Goal: Information Seeking & Learning: Understand process/instructions

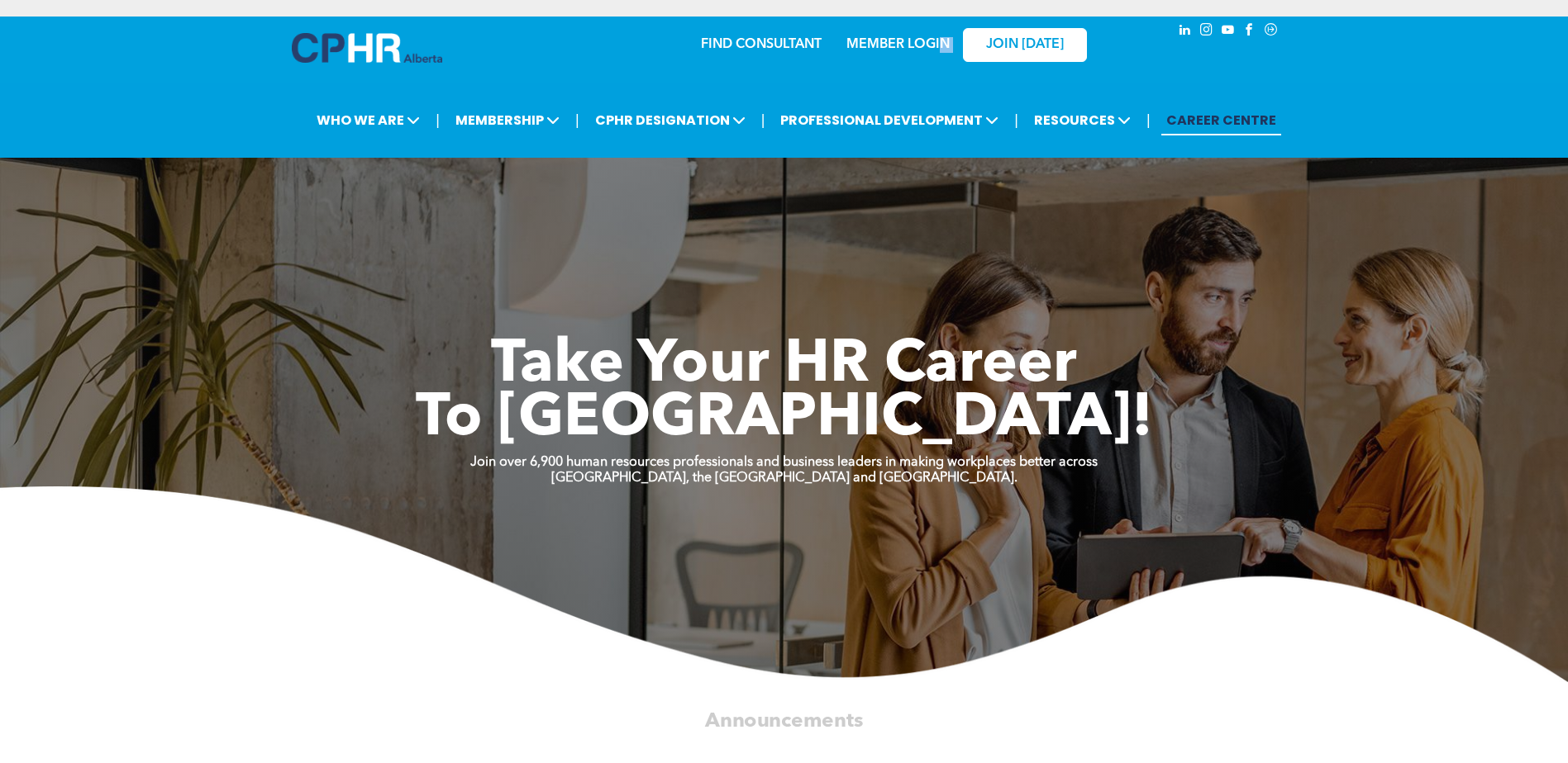
click at [937, 48] on div "FIND CONSULTANT MEMBER LOGIN JOIN TODAY" at bounding box center [863, 44] width 456 height 52
drag, startPoint x: 937, startPoint y: 48, endPoint x: 902, endPoint y: 46, distance: 35.1
click at [902, 46] on link "MEMBER LOGIN" at bounding box center [898, 45] width 103 height 13
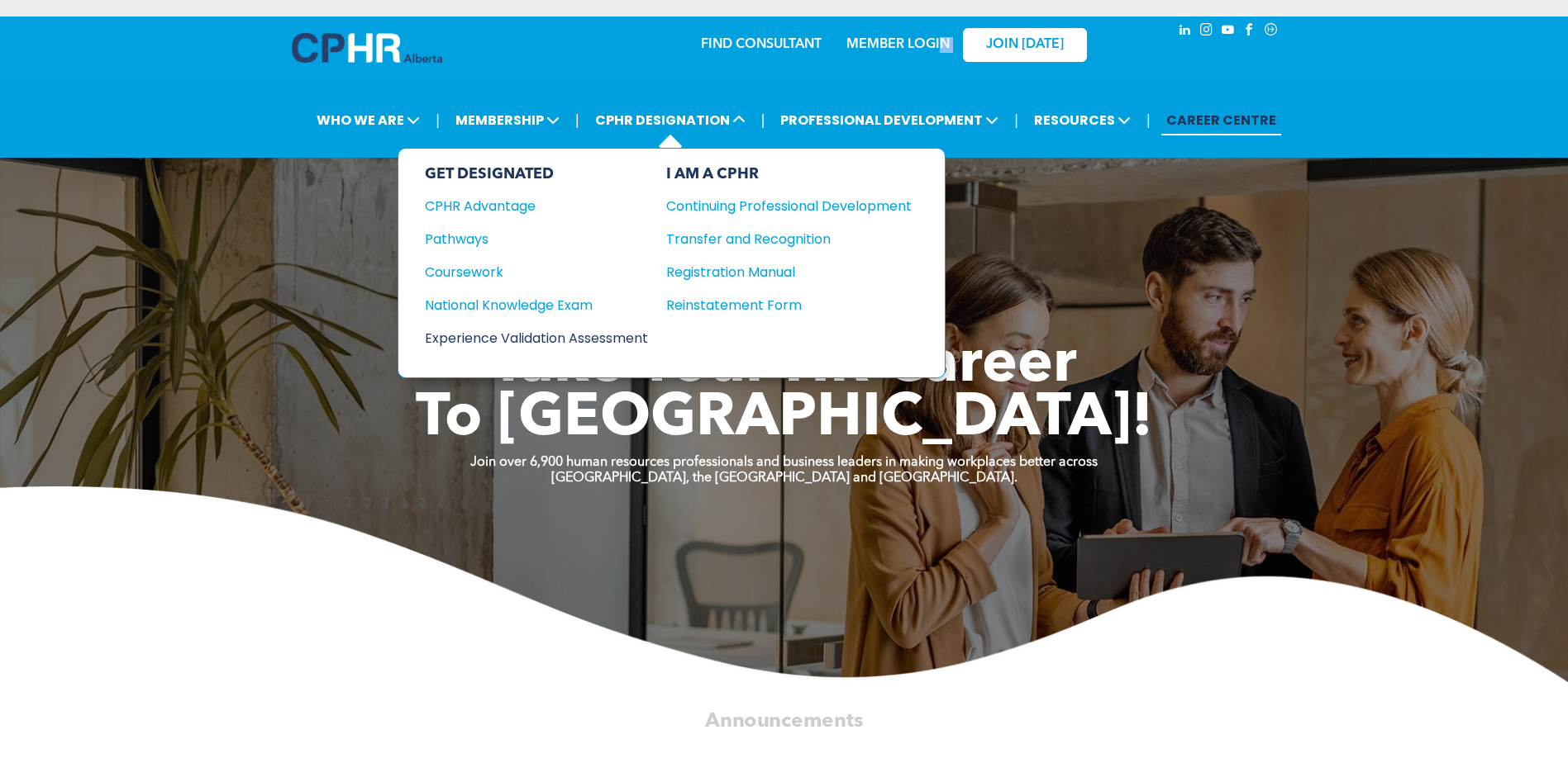
click at [623, 339] on div "Experience Validation Assessment" at bounding box center [525, 338] width 201 height 21
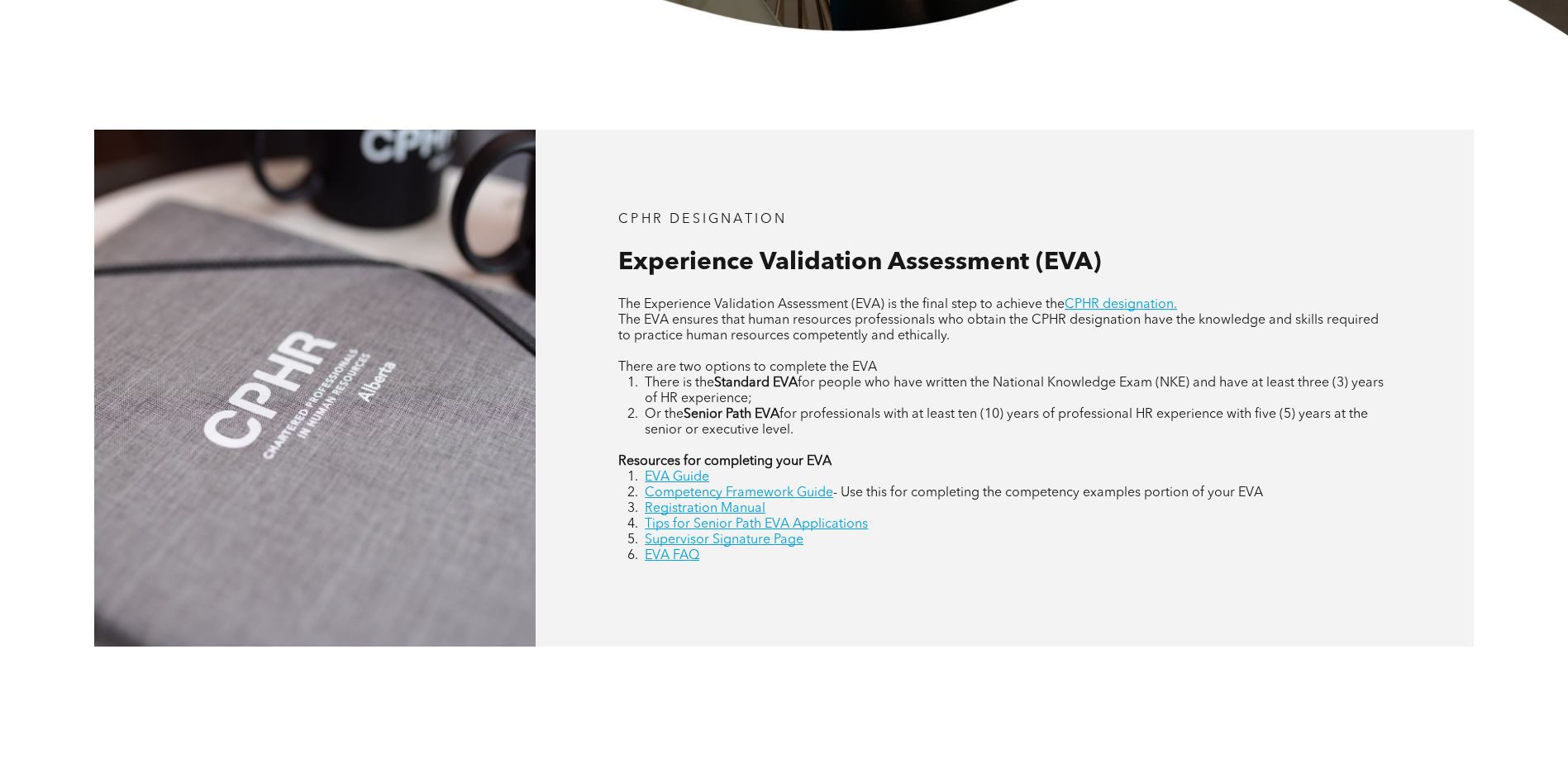
scroll to position [661, 0]
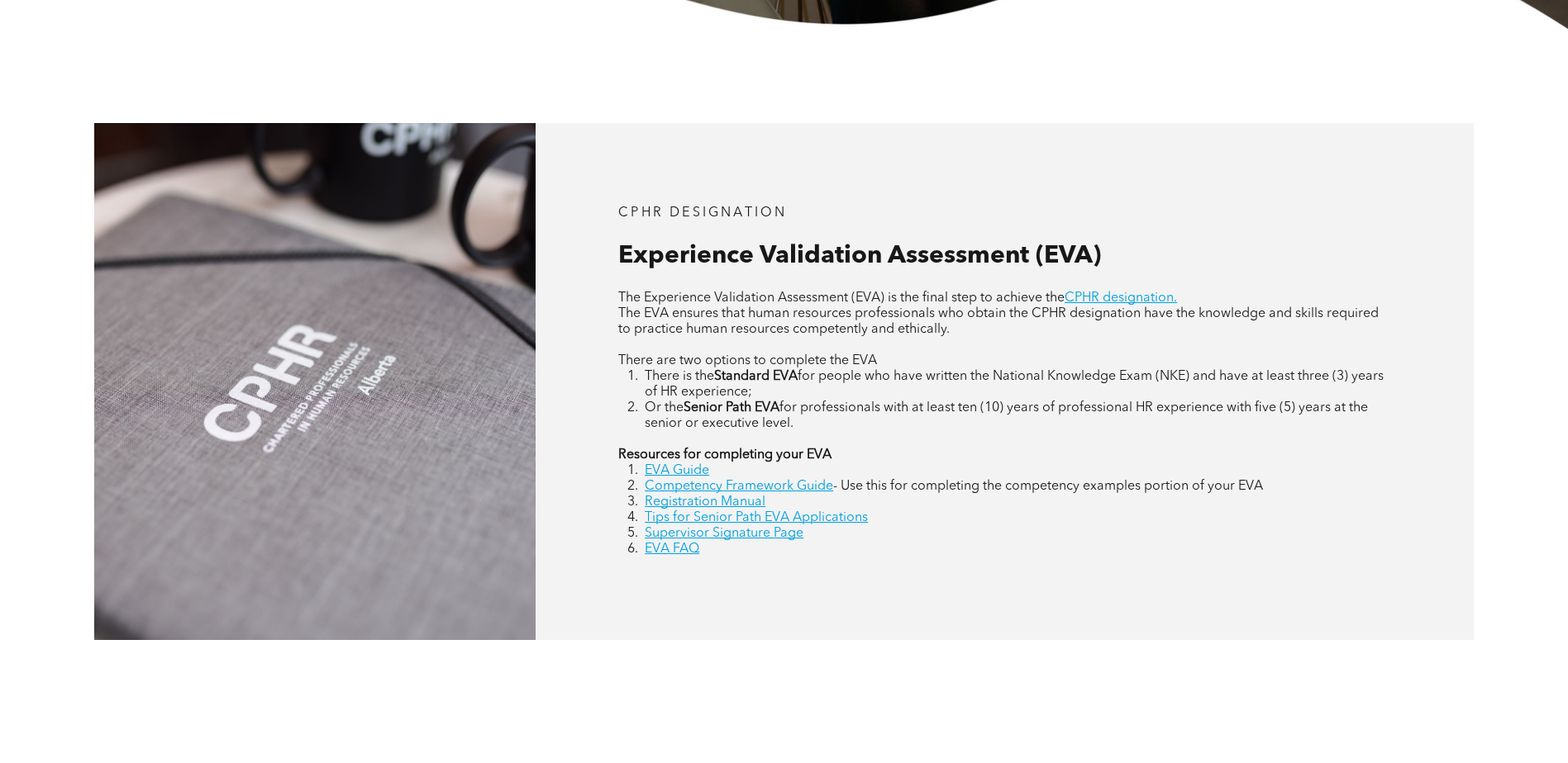
click at [1127, 682] on div "CPHR DESIGNATION Experience Validation Assessment (EVA) The Experience Validati…" at bounding box center [784, 382] width 1568 height 706
click at [697, 470] on link "EVA Guide" at bounding box center [677, 470] width 65 height 13
click at [691, 486] on link "Competency Framework Guide" at bounding box center [739, 486] width 189 height 13
click at [691, 548] on link "EVA FAQ" at bounding box center [672, 549] width 55 height 13
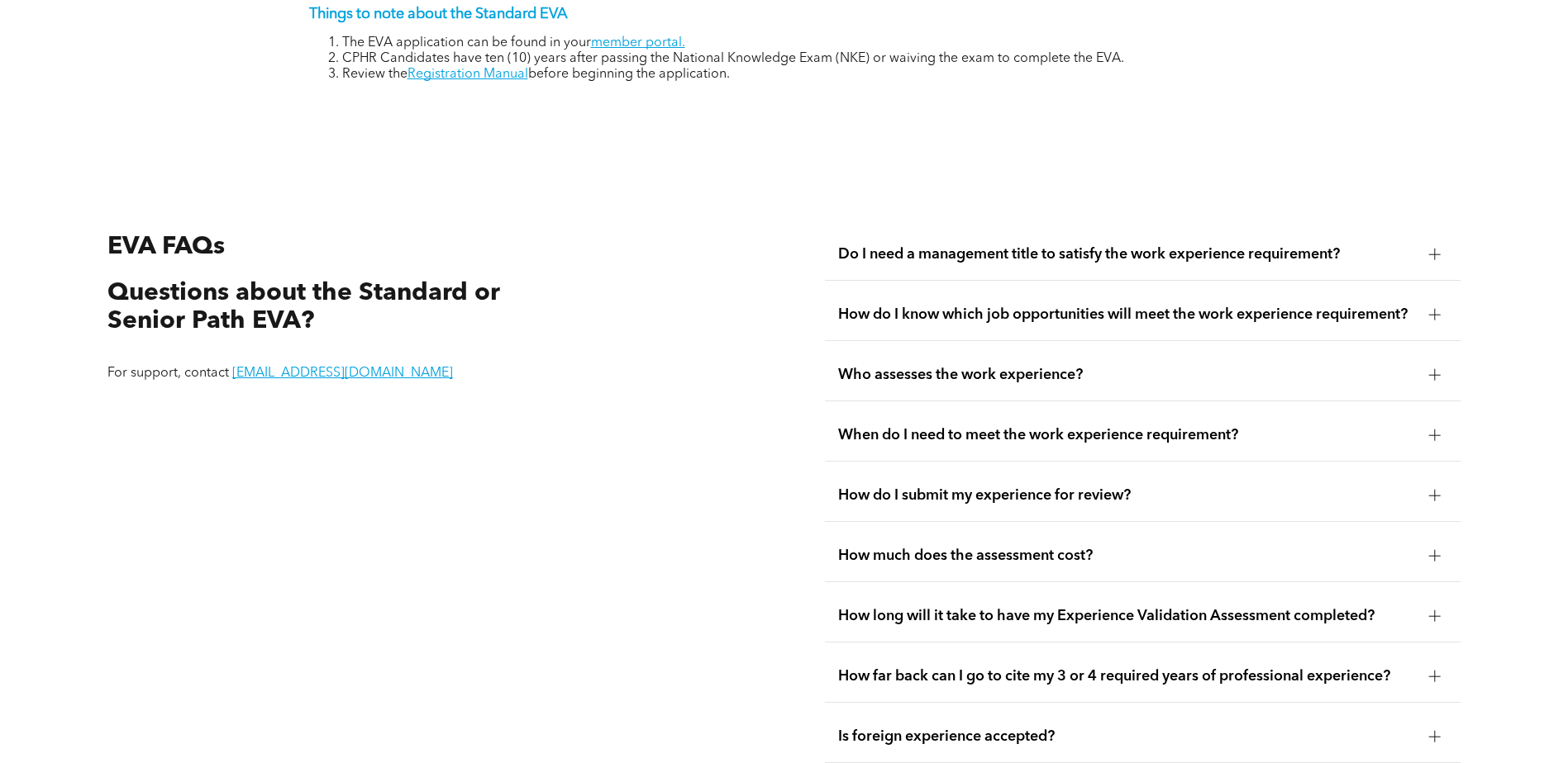
scroll to position [3104, 0]
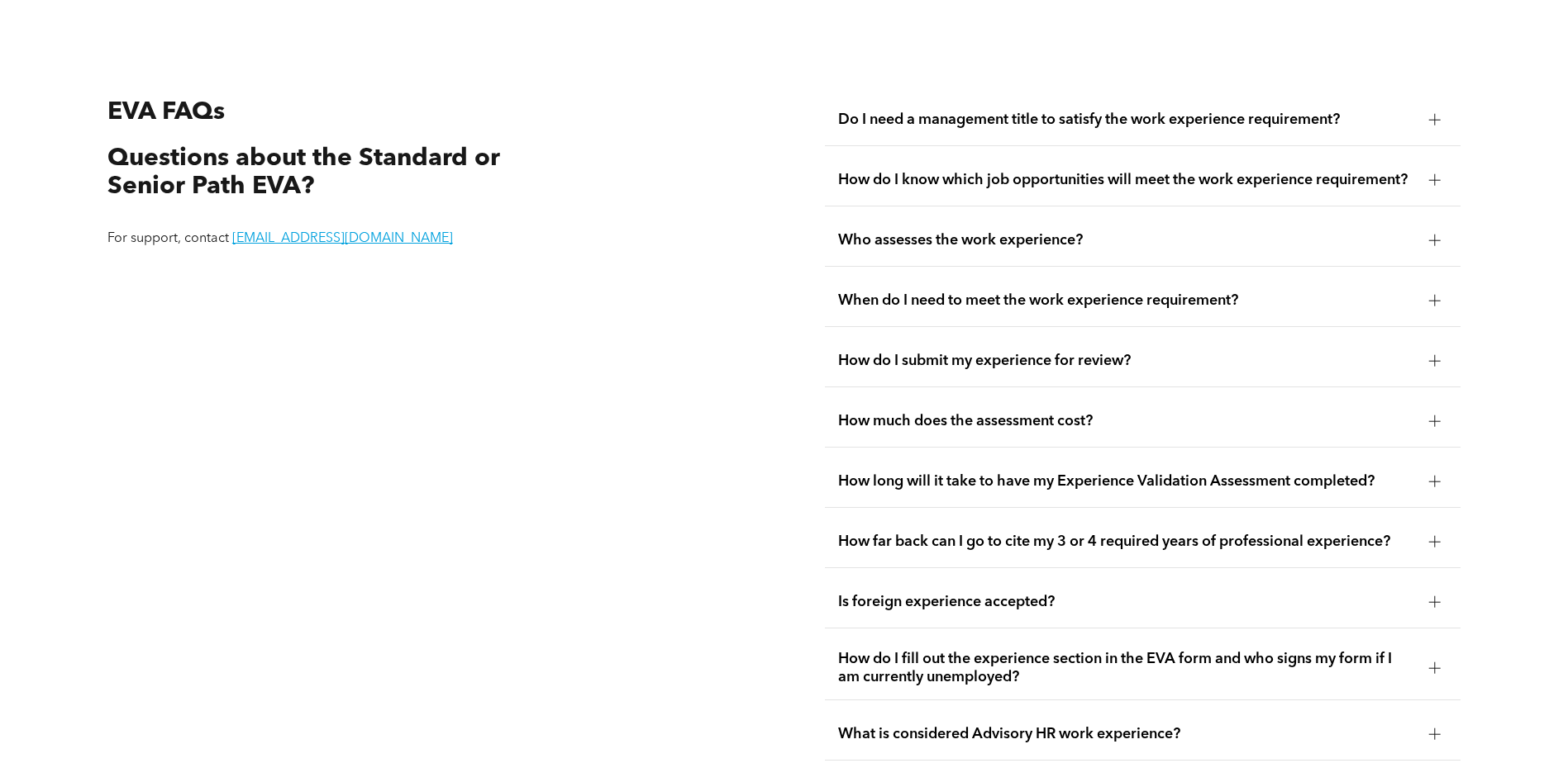
click at [1143, 110] on span "Do I need a management title to satisfy the work experience requirement?" at bounding box center [1127, 119] width 577 height 18
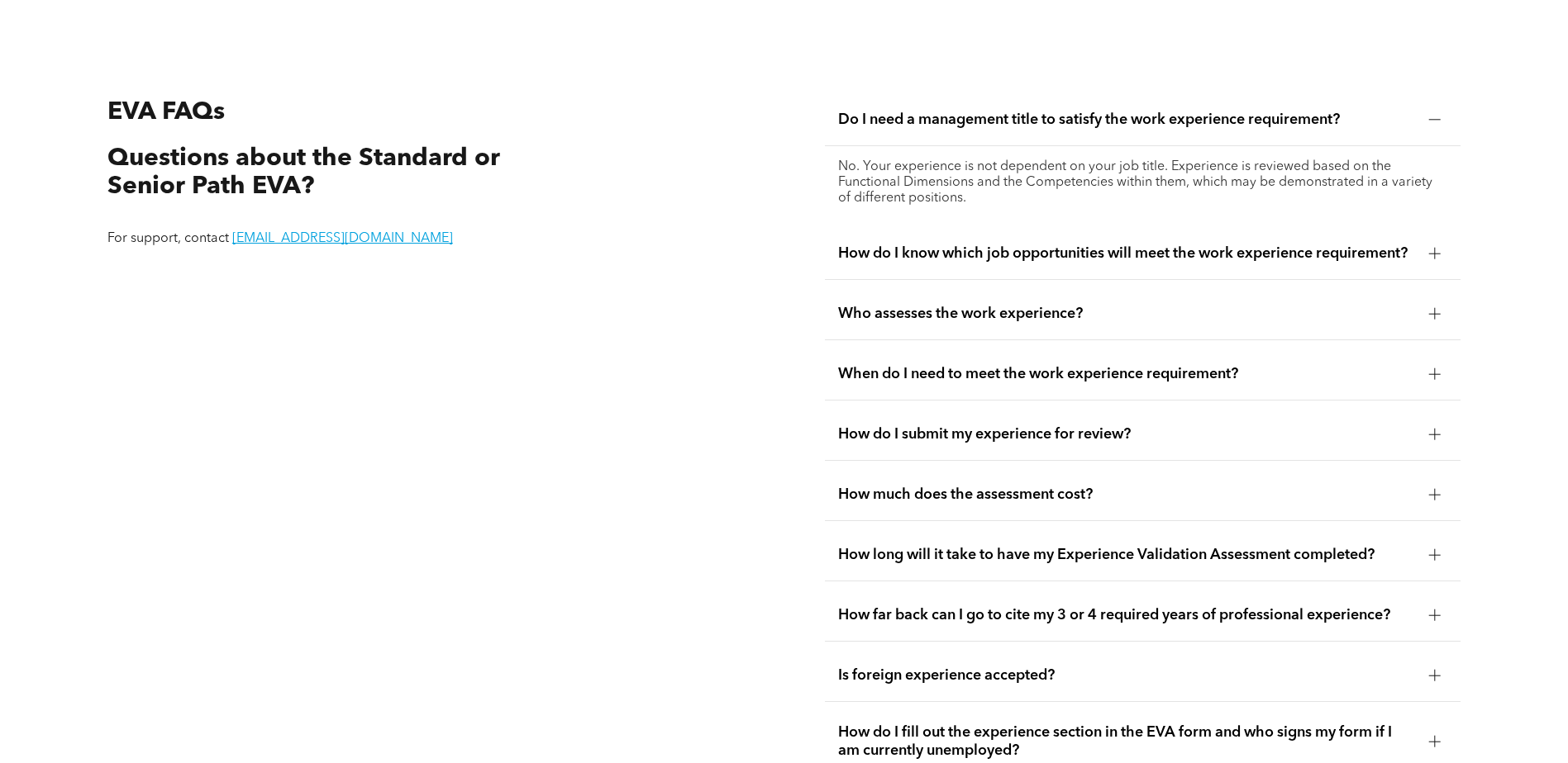
click at [1168, 244] on span "How do I know which job opportunities will meet the work experience requirement?" at bounding box center [1127, 253] width 577 height 18
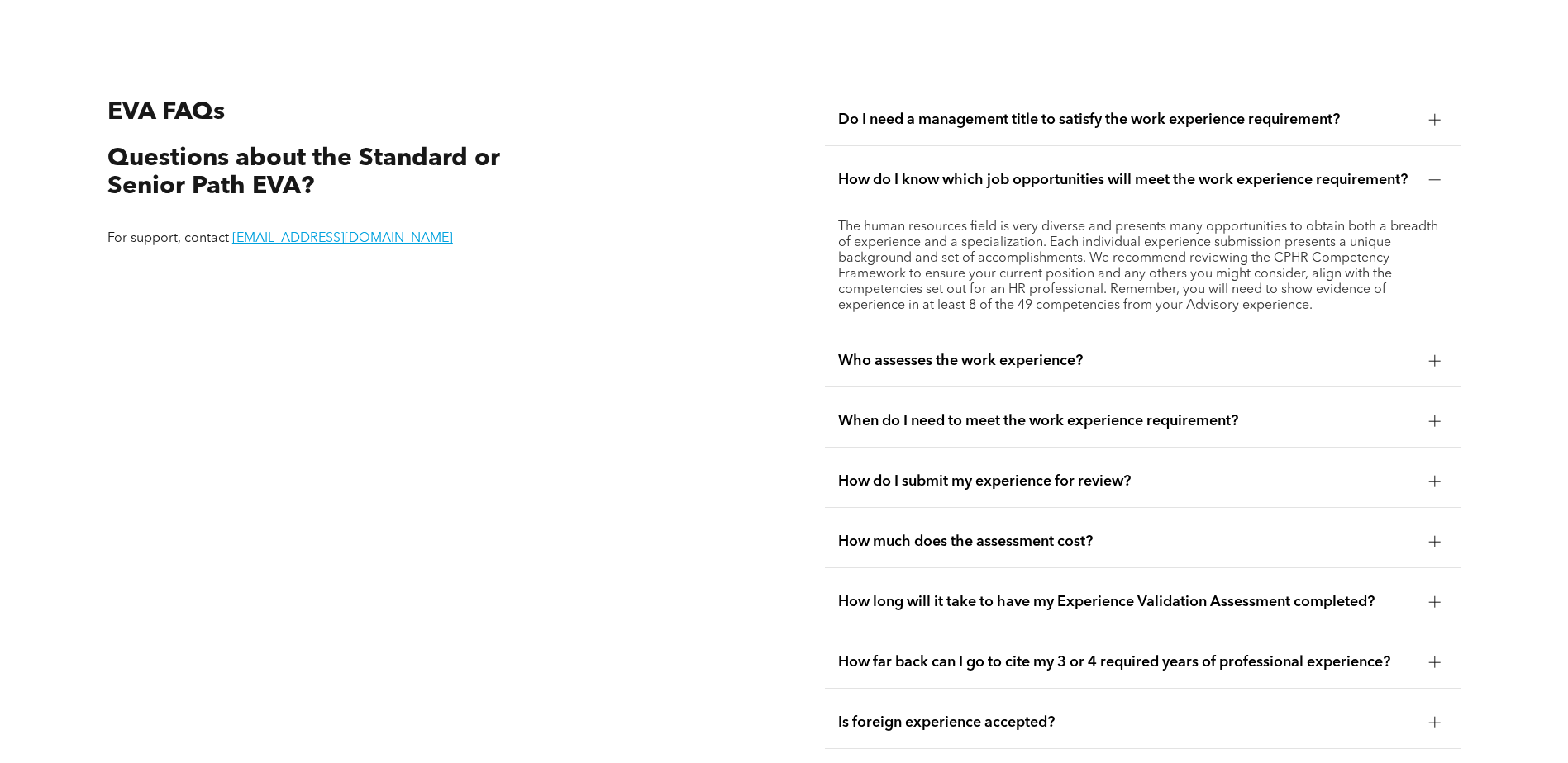
click at [1069, 355] on span "Who assesses the work experience?" at bounding box center [1127, 361] width 577 height 18
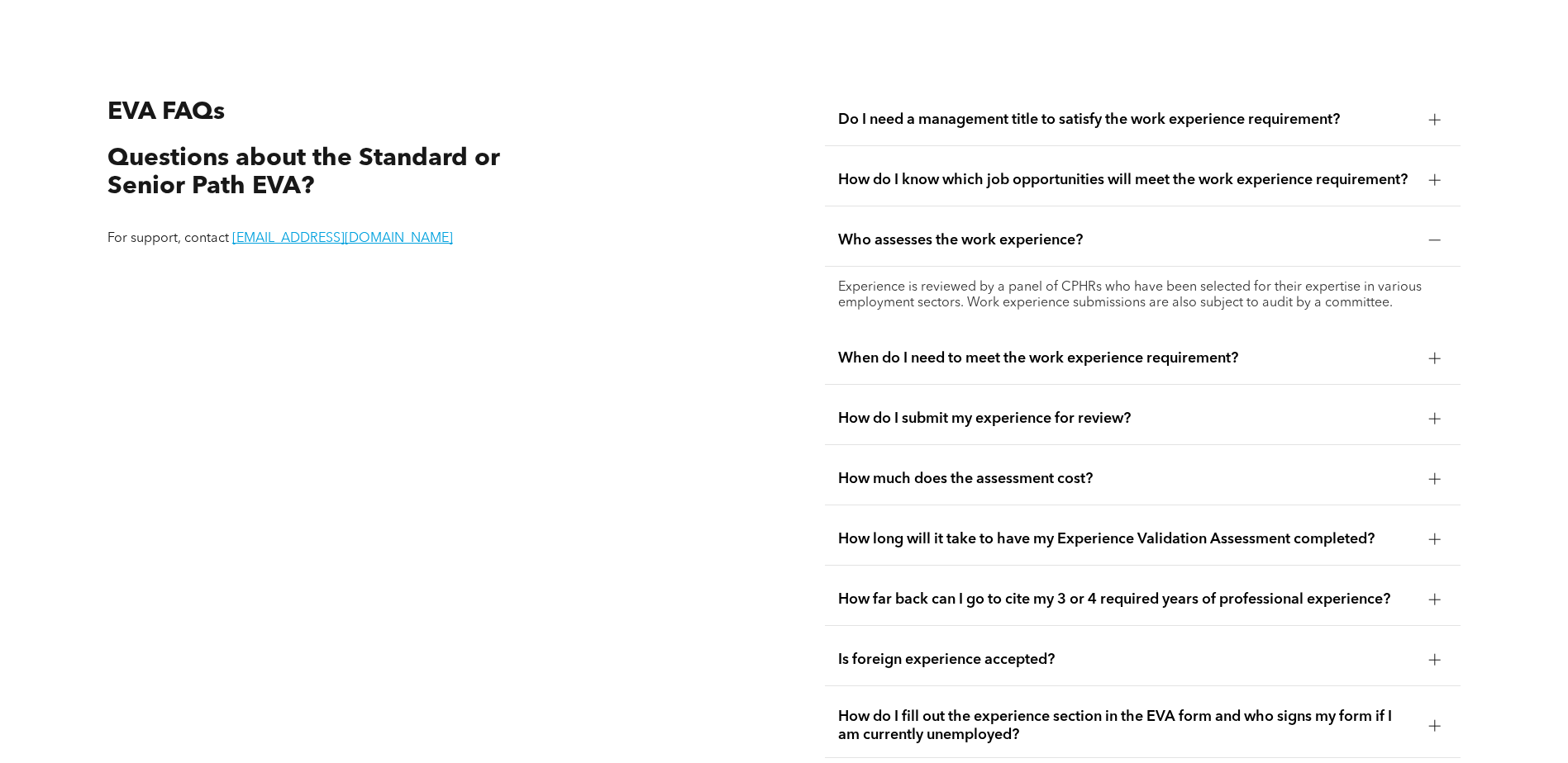
click at [1060, 349] on span "When do I need to meet the work experience requirement?" at bounding box center [1127, 358] width 577 height 18
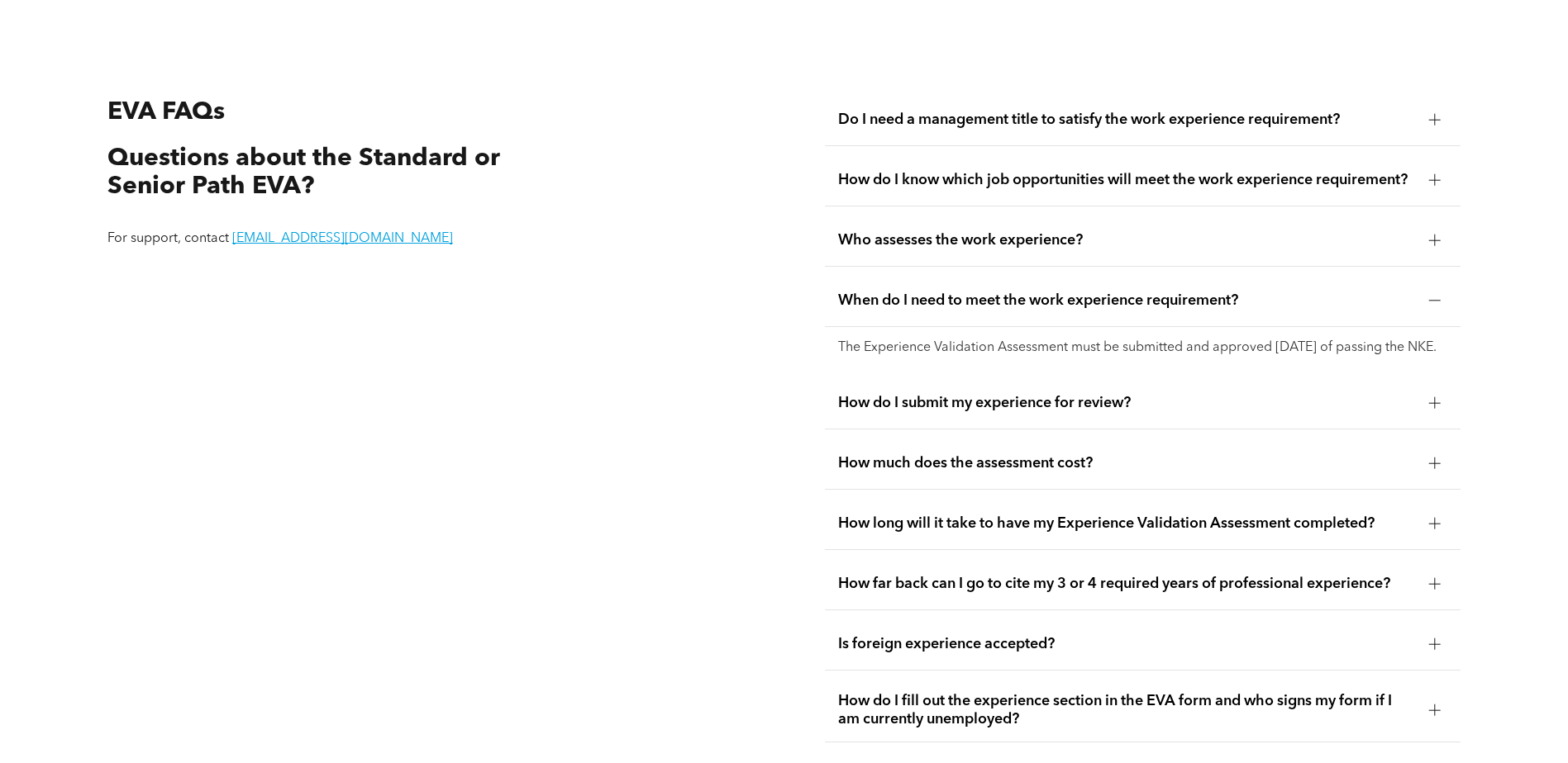
click at [1052, 404] on span "How do I submit my experience for review?" at bounding box center [1127, 403] width 577 height 18
click at [1074, 458] on span "How much does the assessment cost?" at bounding box center [1127, 463] width 577 height 18
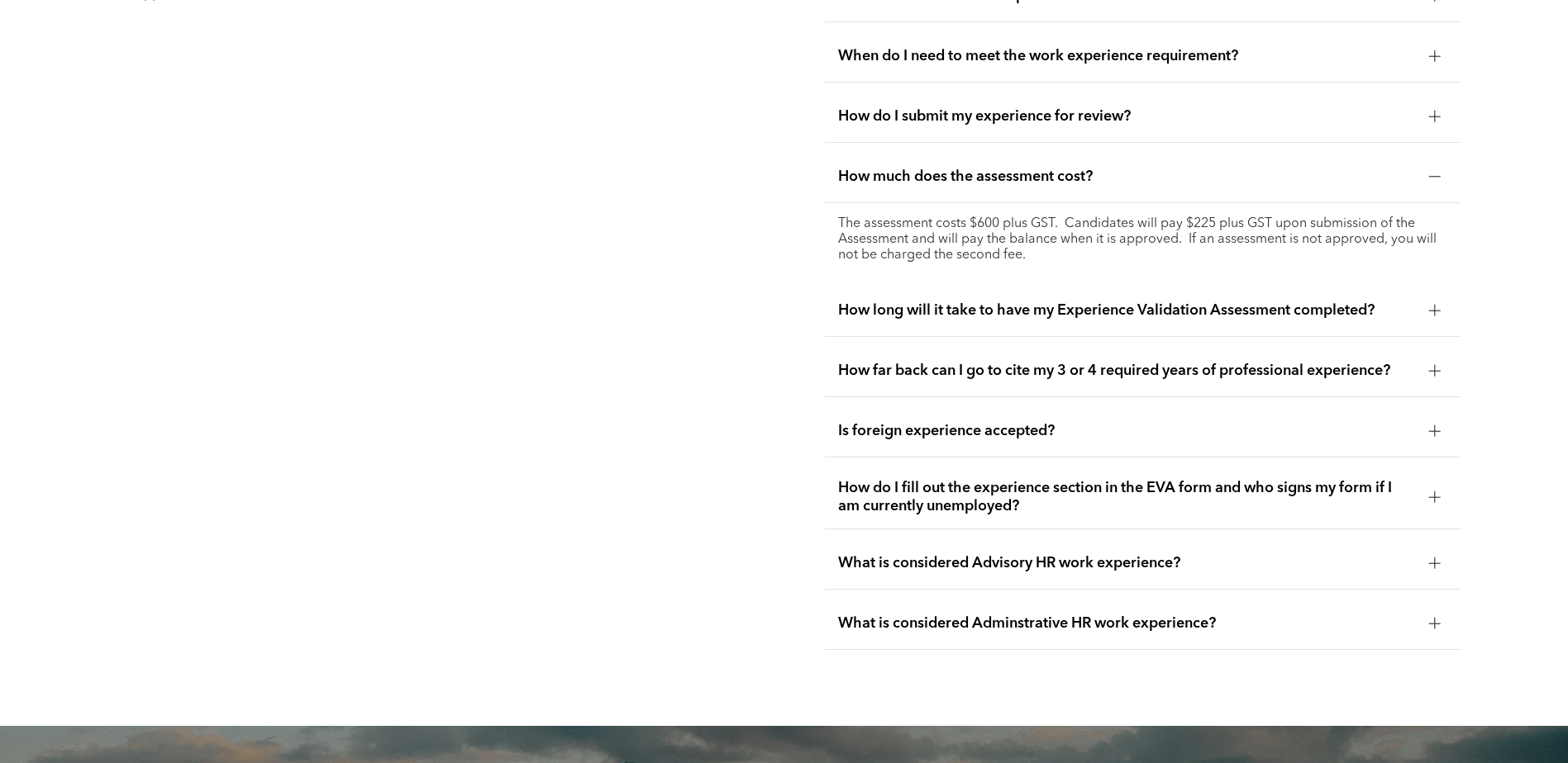
scroll to position [3352, 0]
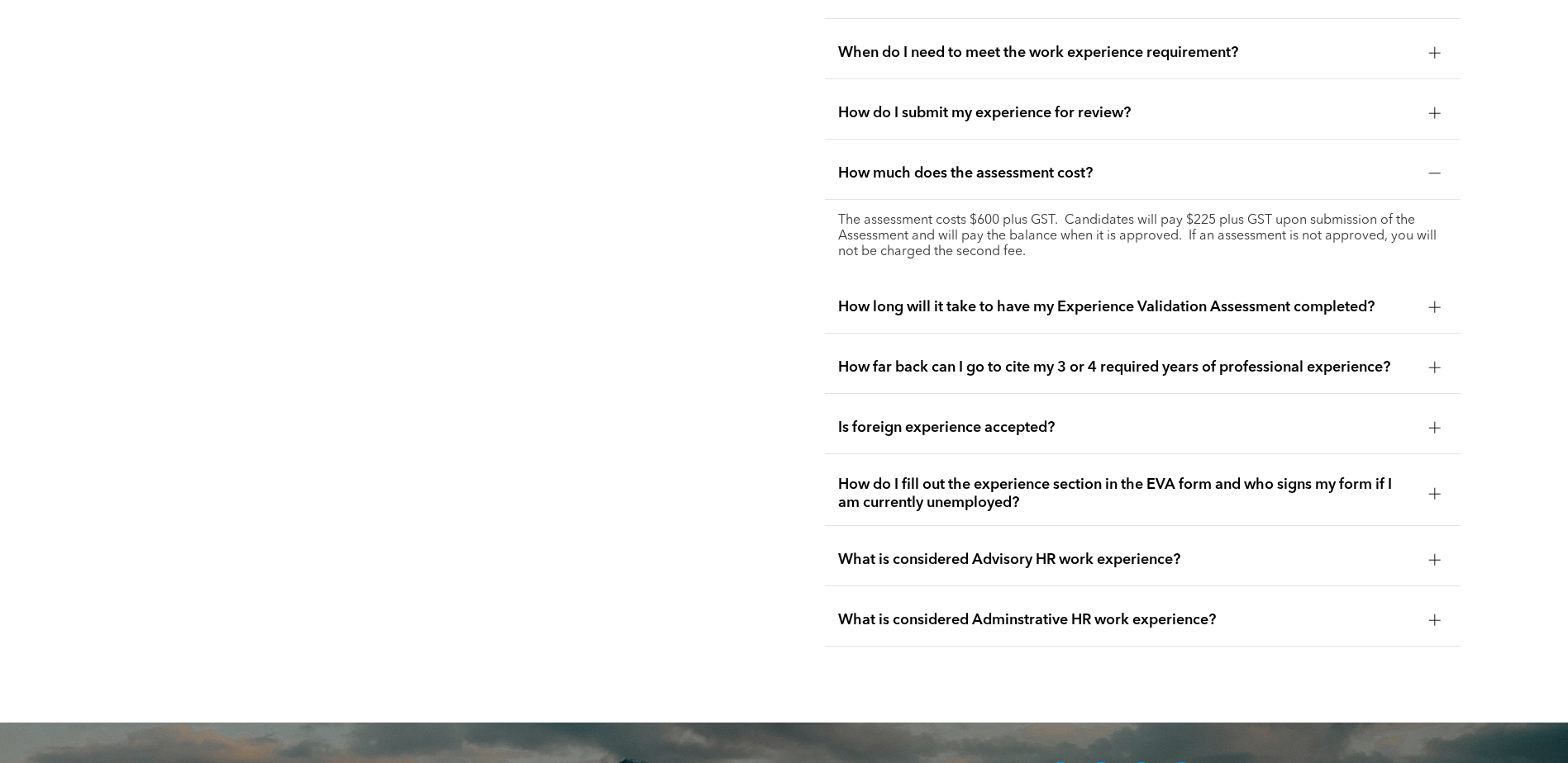
click at [1127, 298] on span "How long will it take to have my Experience Validation Assessment completed?" at bounding box center [1127, 307] width 577 height 18
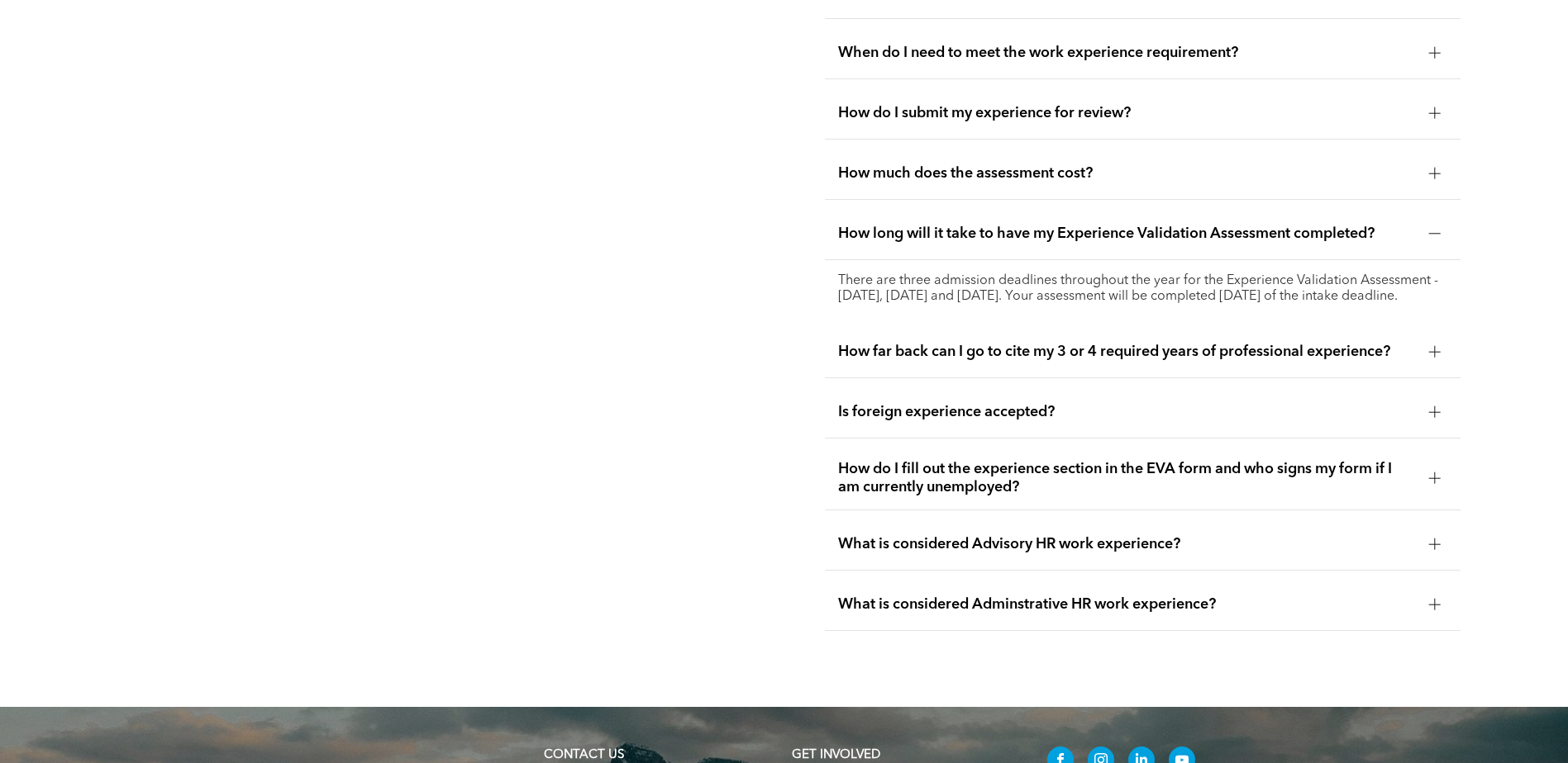
click at [1069, 358] on span "How far back can I go to cite my 3 or 4 required years of professional experien…" at bounding box center [1127, 352] width 577 height 18
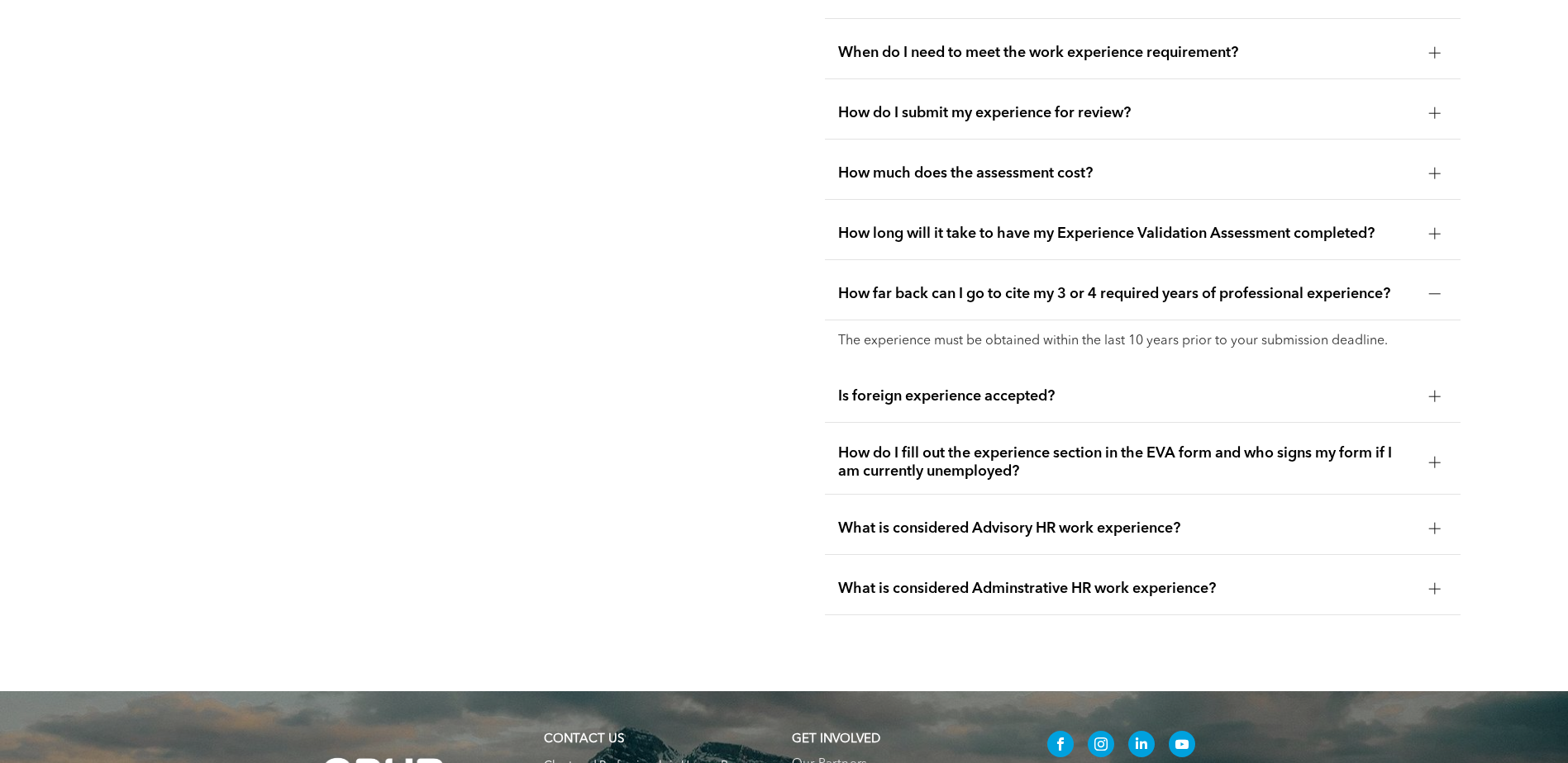
click at [1031, 387] on span "Is foreign experience accepted?" at bounding box center [1127, 397] width 577 height 18
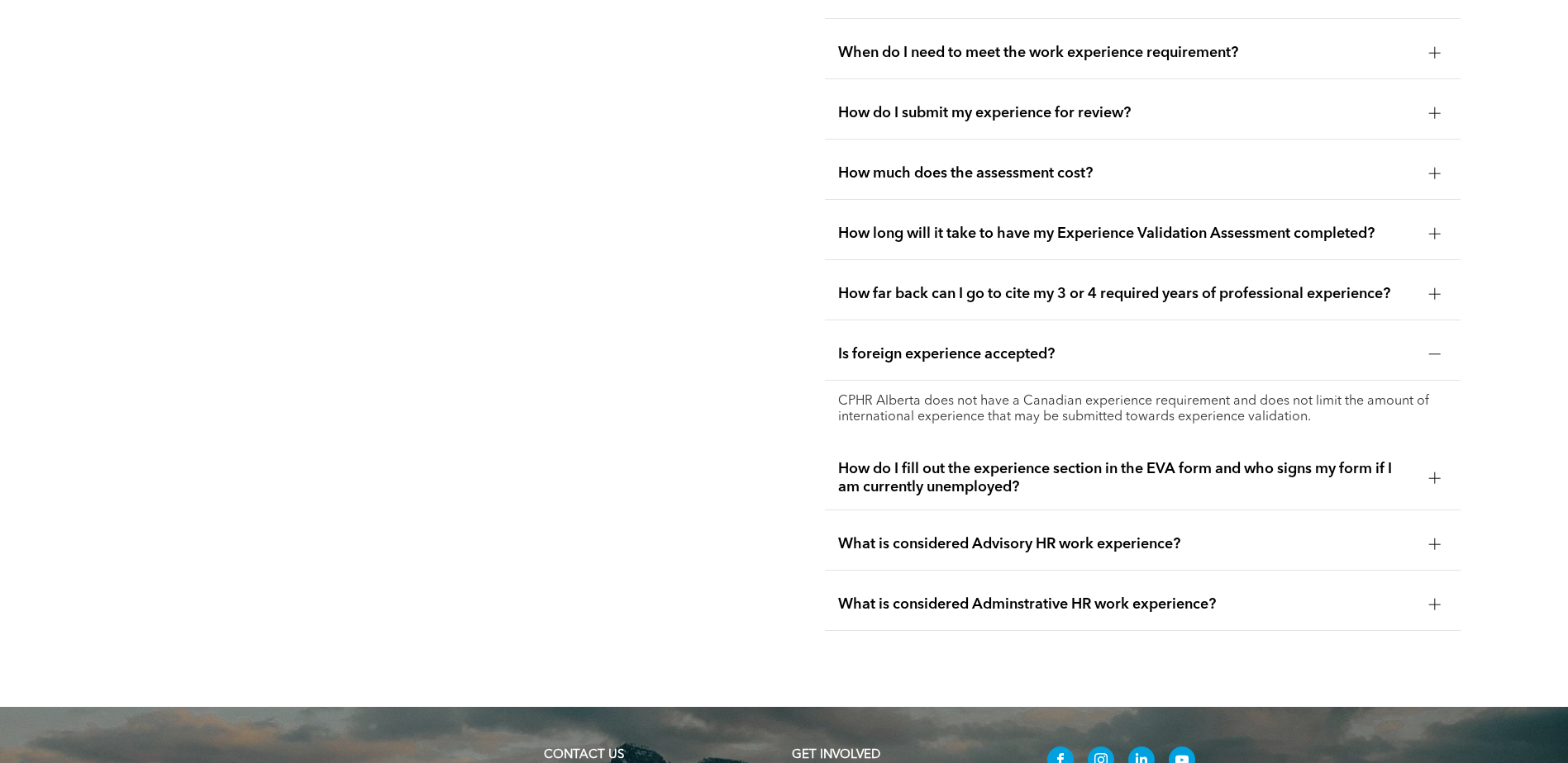
click at [1093, 469] on span "How do I fill out the experience section in the EVA form and who signs my form …" at bounding box center [1127, 479] width 577 height 36
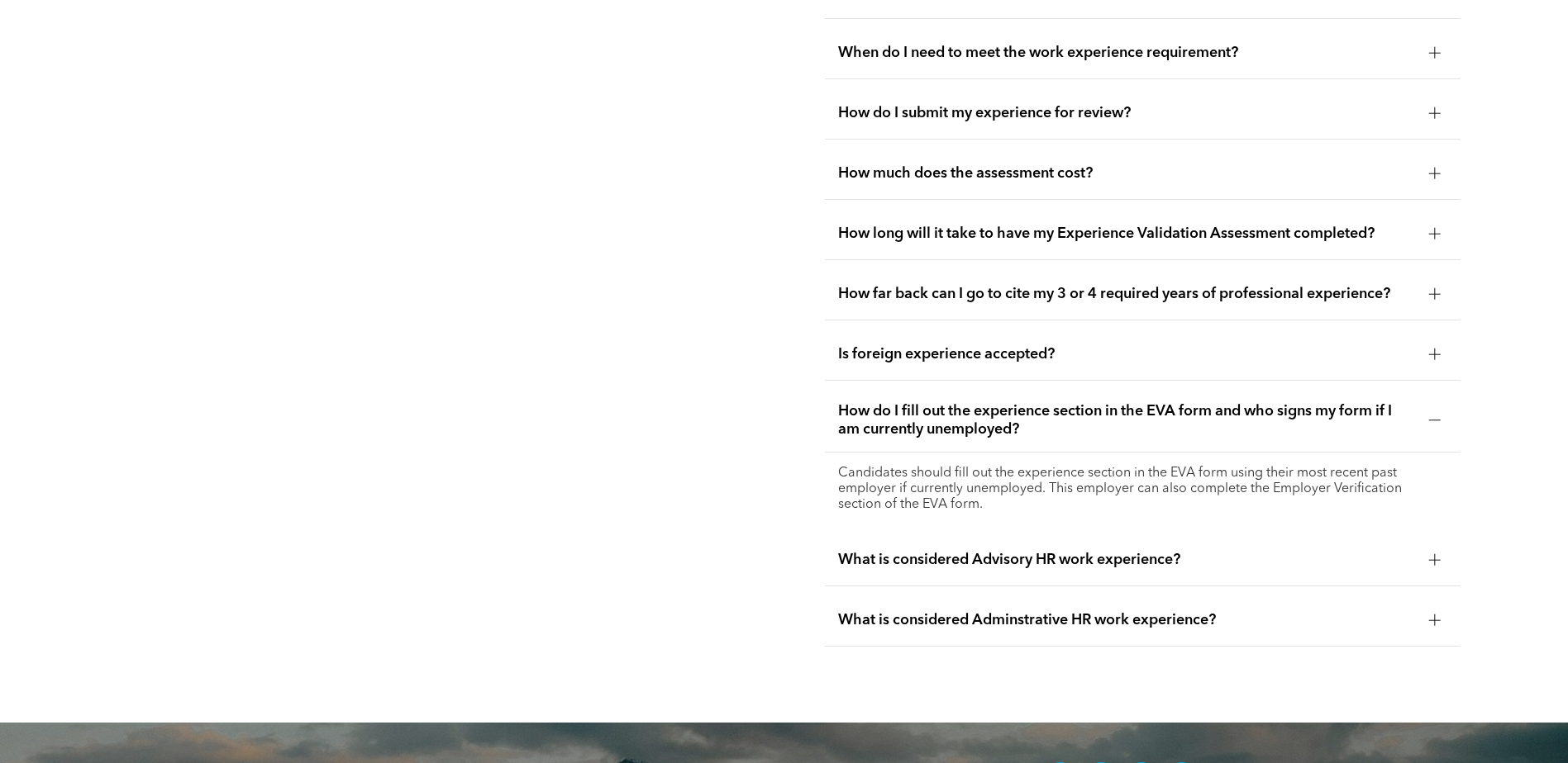
click at [1067, 558] on span "What is considered Advisory HR work experience?" at bounding box center [1127, 560] width 577 height 18
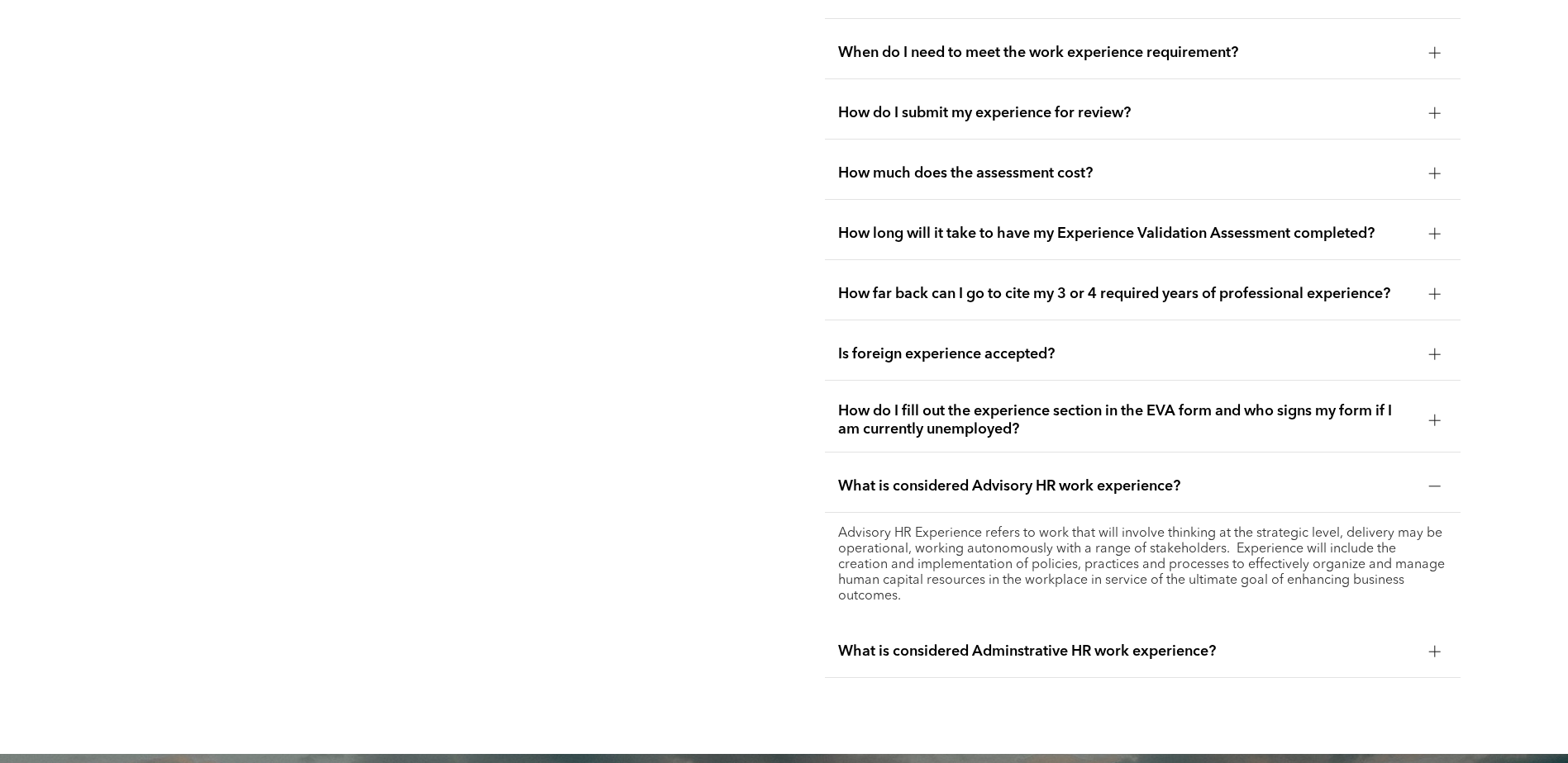
click at [1099, 626] on div "What is considered Adminstrative HR work experience?" at bounding box center [1142, 652] width 636 height 52
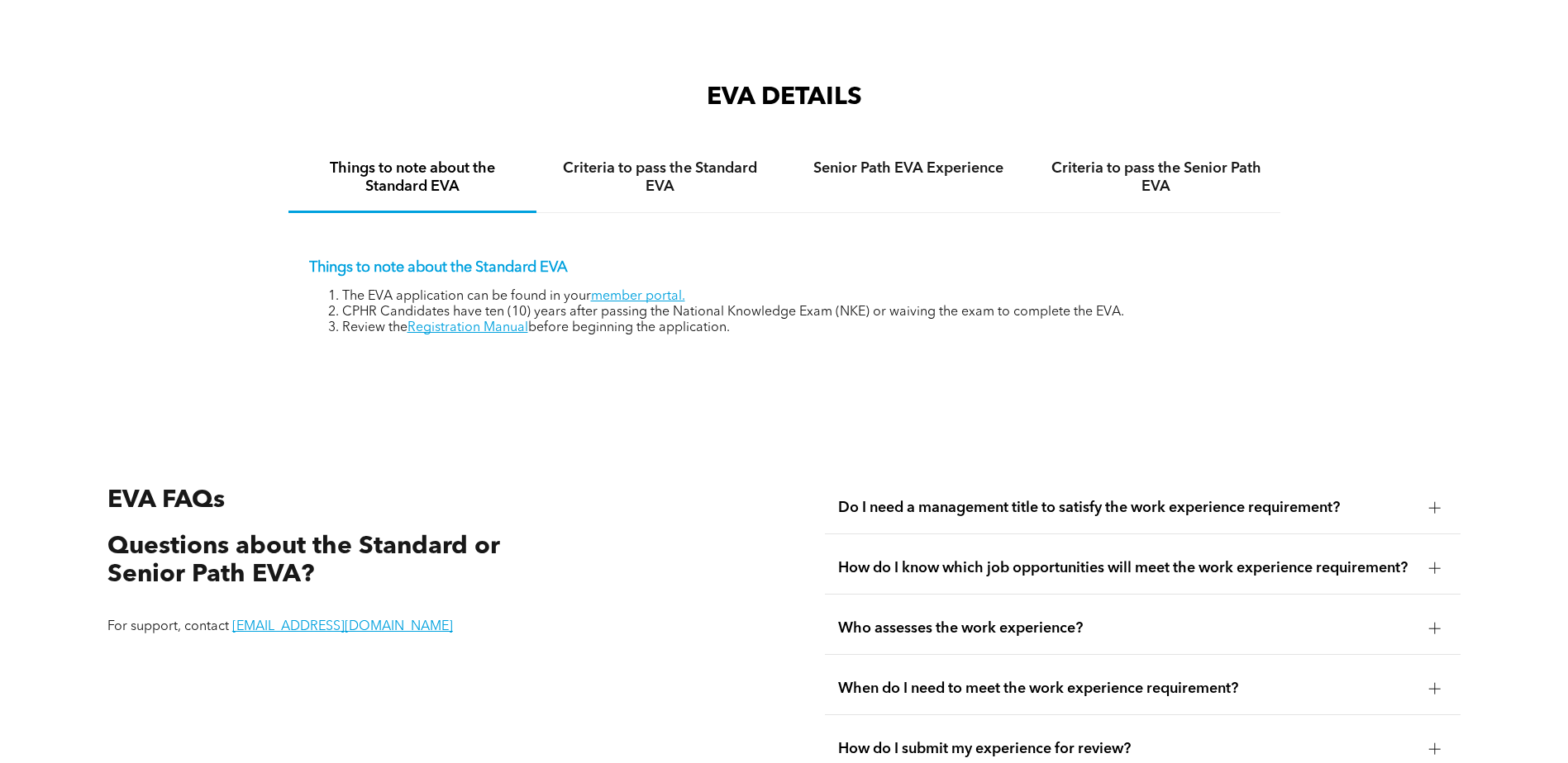
scroll to position [2712, 0]
